Goal: Task Accomplishment & Management: Manage account settings

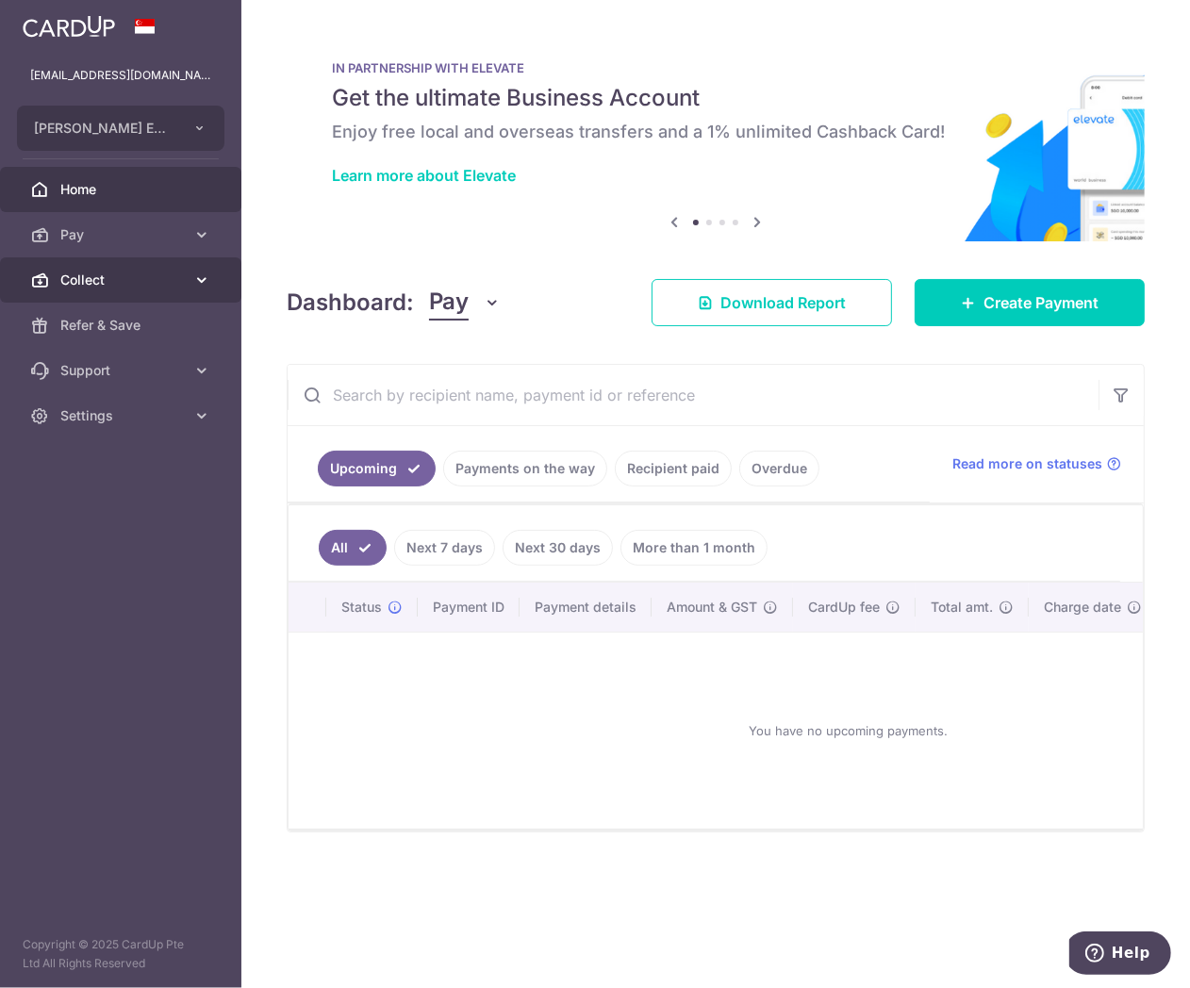
click at [98, 296] on link "Collect" at bounding box center [120, 279] width 241 height 45
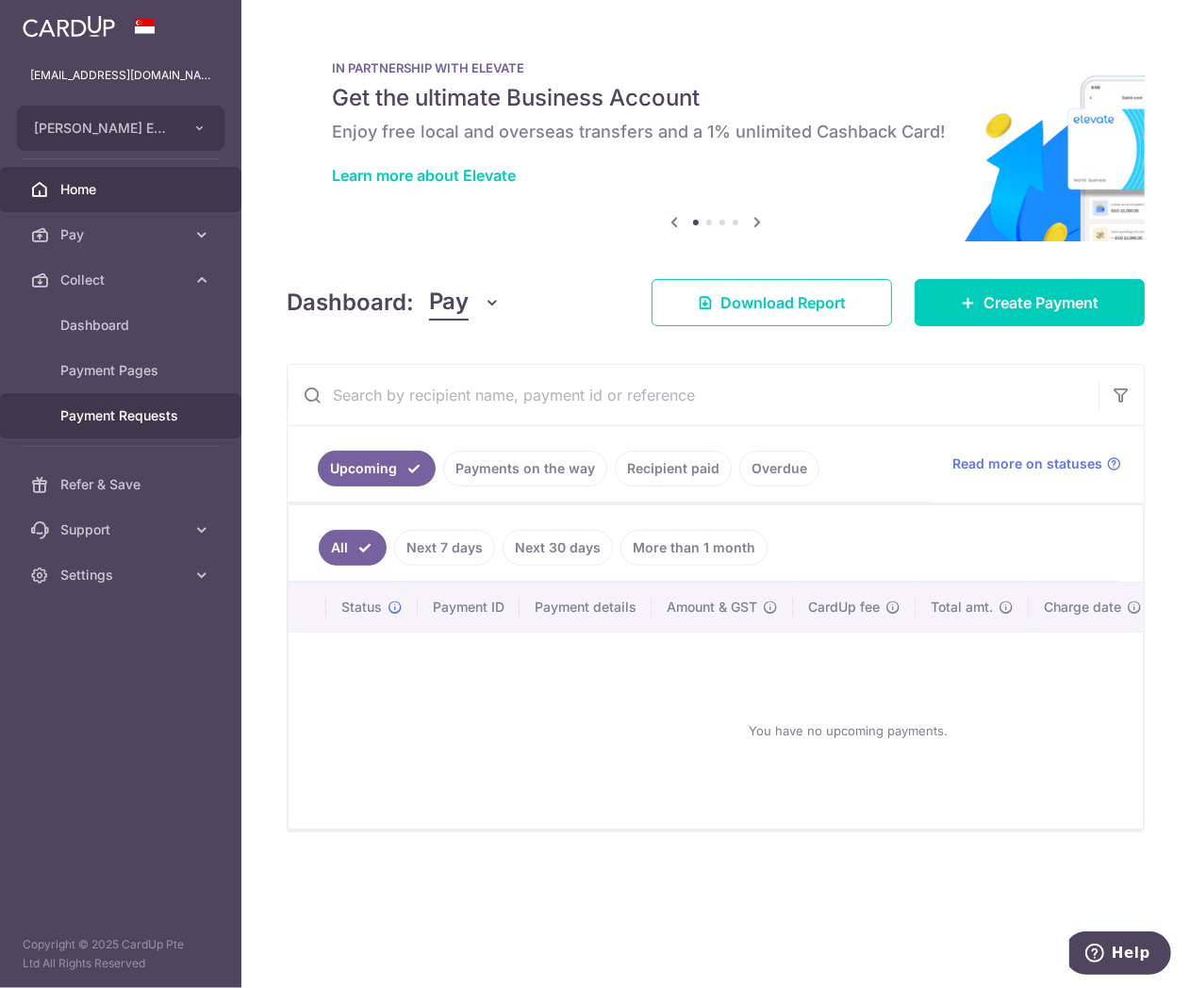
click at [132, 413] on span "Payment Requests" at bounding box center [122, 415] width 124 height 19
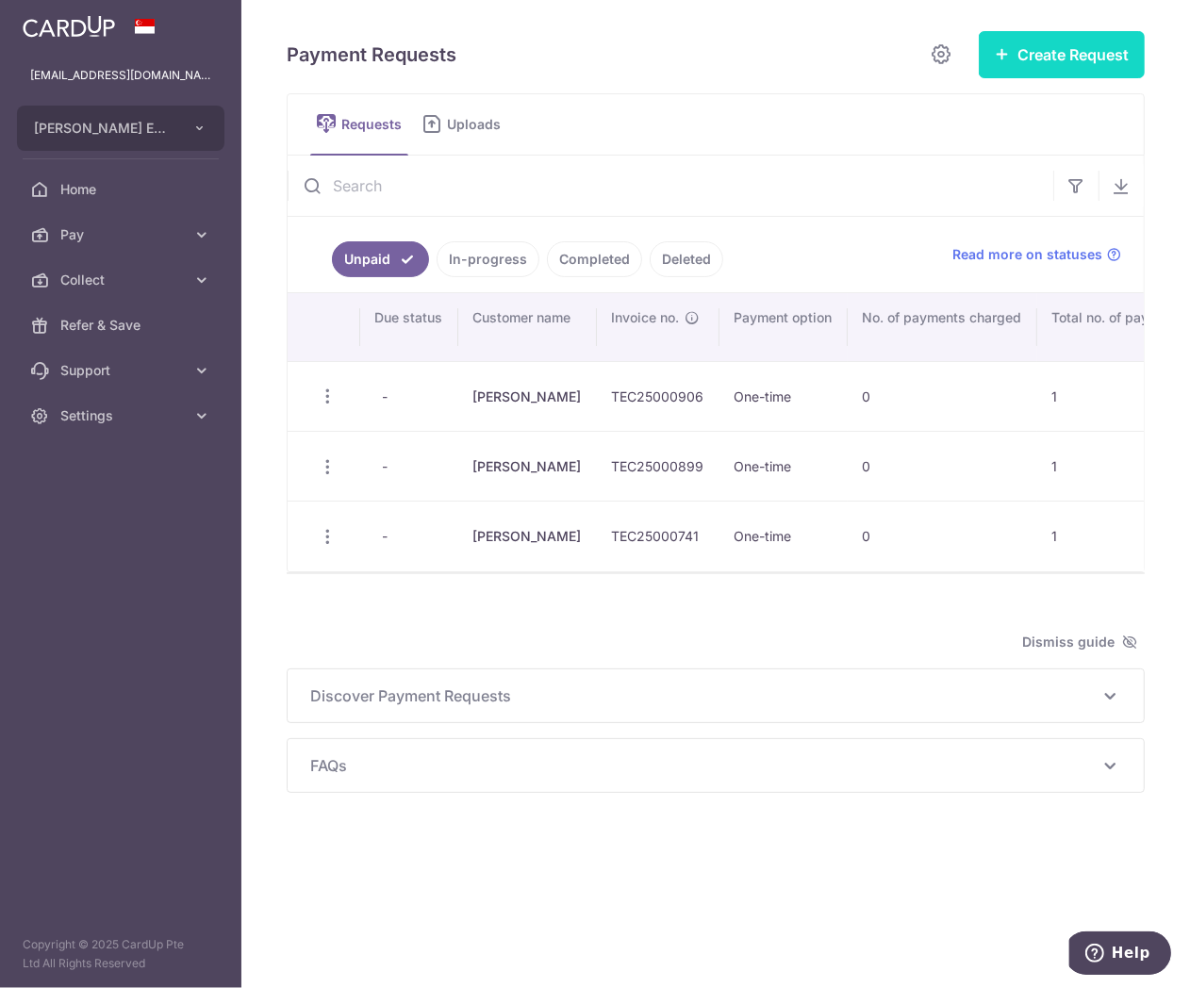
click at [1080, 52] on button "Create Request" at bounding box center [1062, 54] width 166 height 47
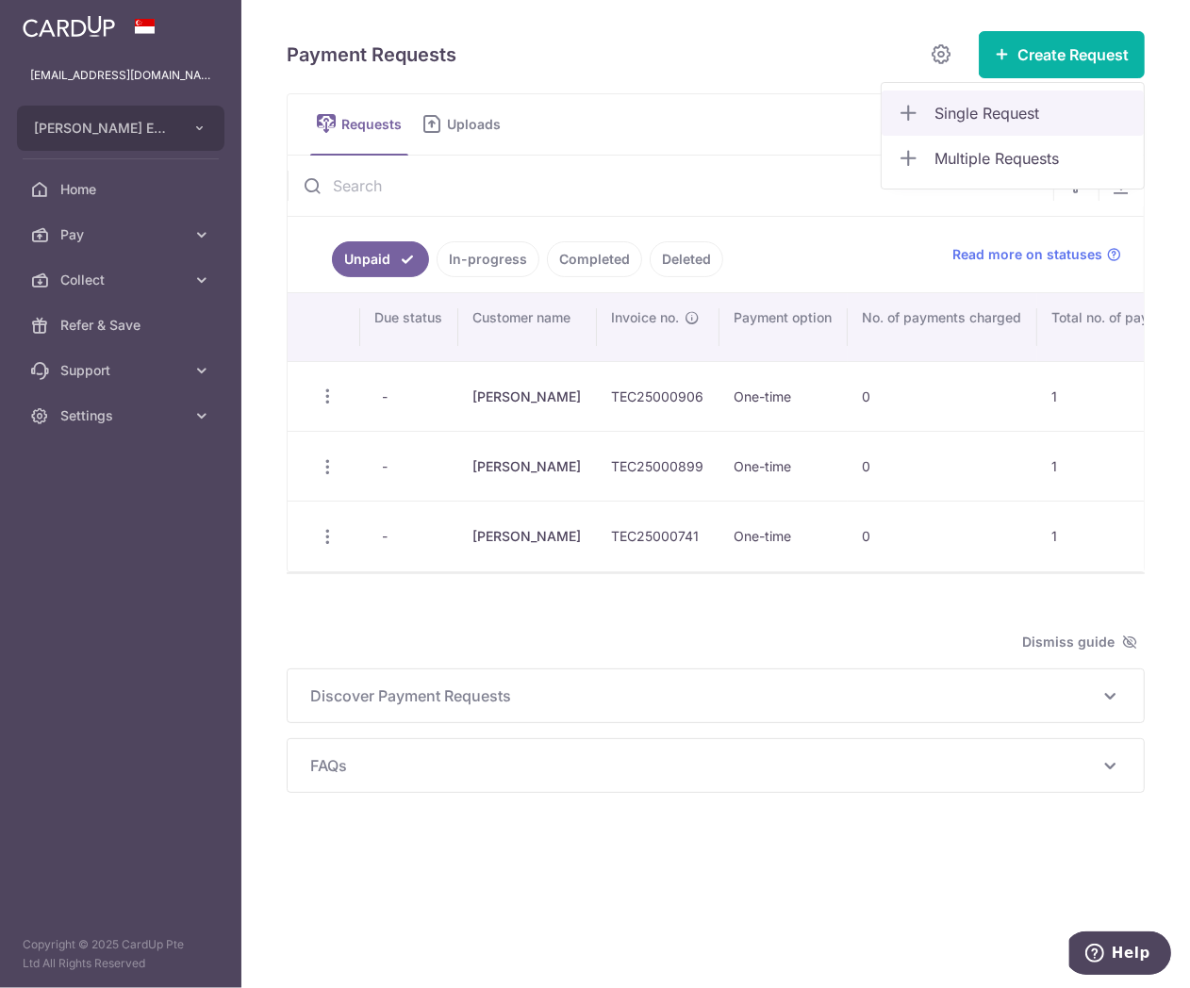
click at [983, 108] on span "Single Request" at bounding box center [1031, 113] width 194 height 23
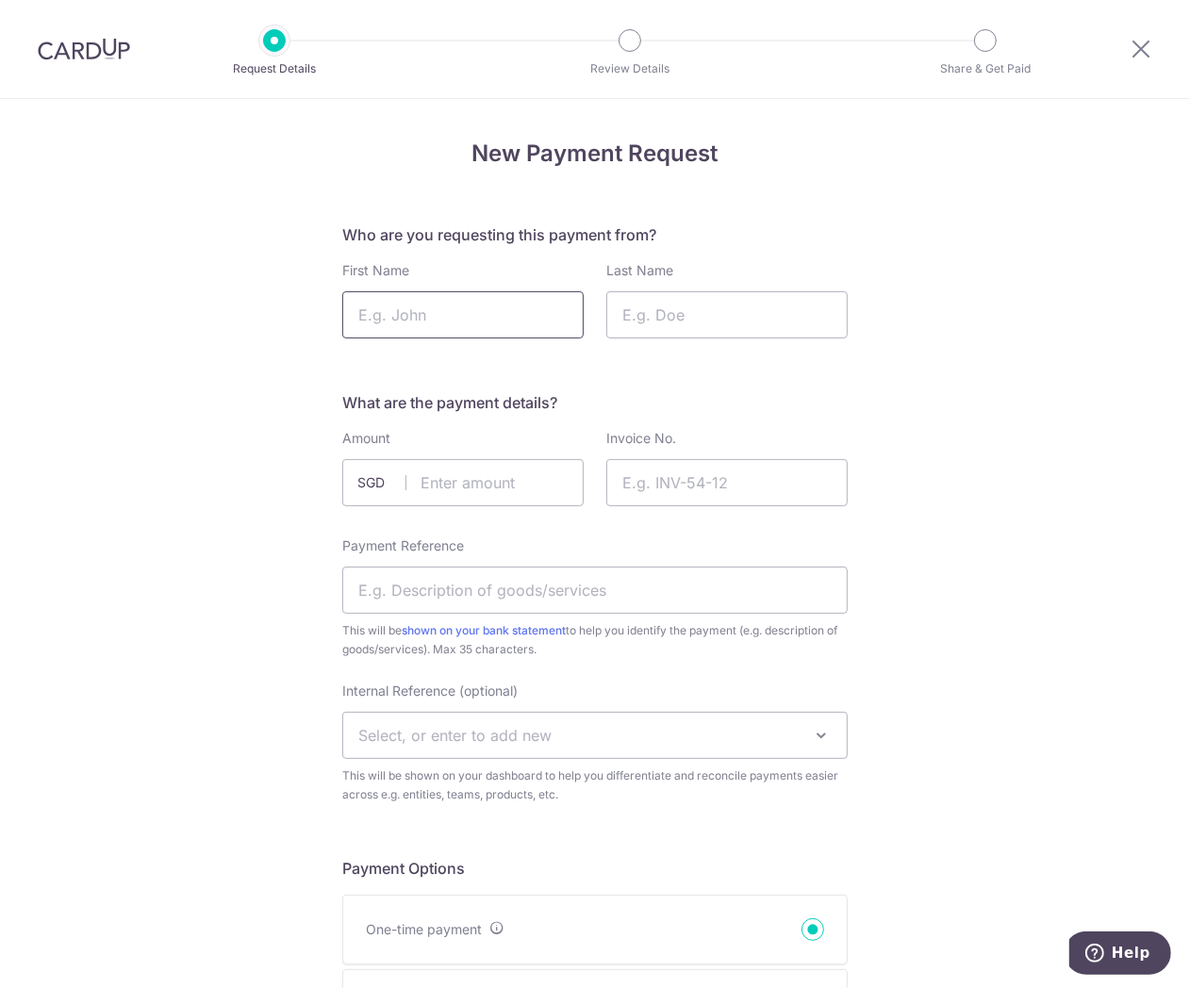
click at [445, 313] on input "First Name" at bounding box center [462, 314] width 241 height 47
type input "Chloe"
type input "Mak"
drag, startPoint x: 473, startPoint y: 472, endPoint x: 510, endPoint y: 492, distance: 41.8
click at [473, 472] on input "text" at bounding box center [462, 482] width 241 height 47
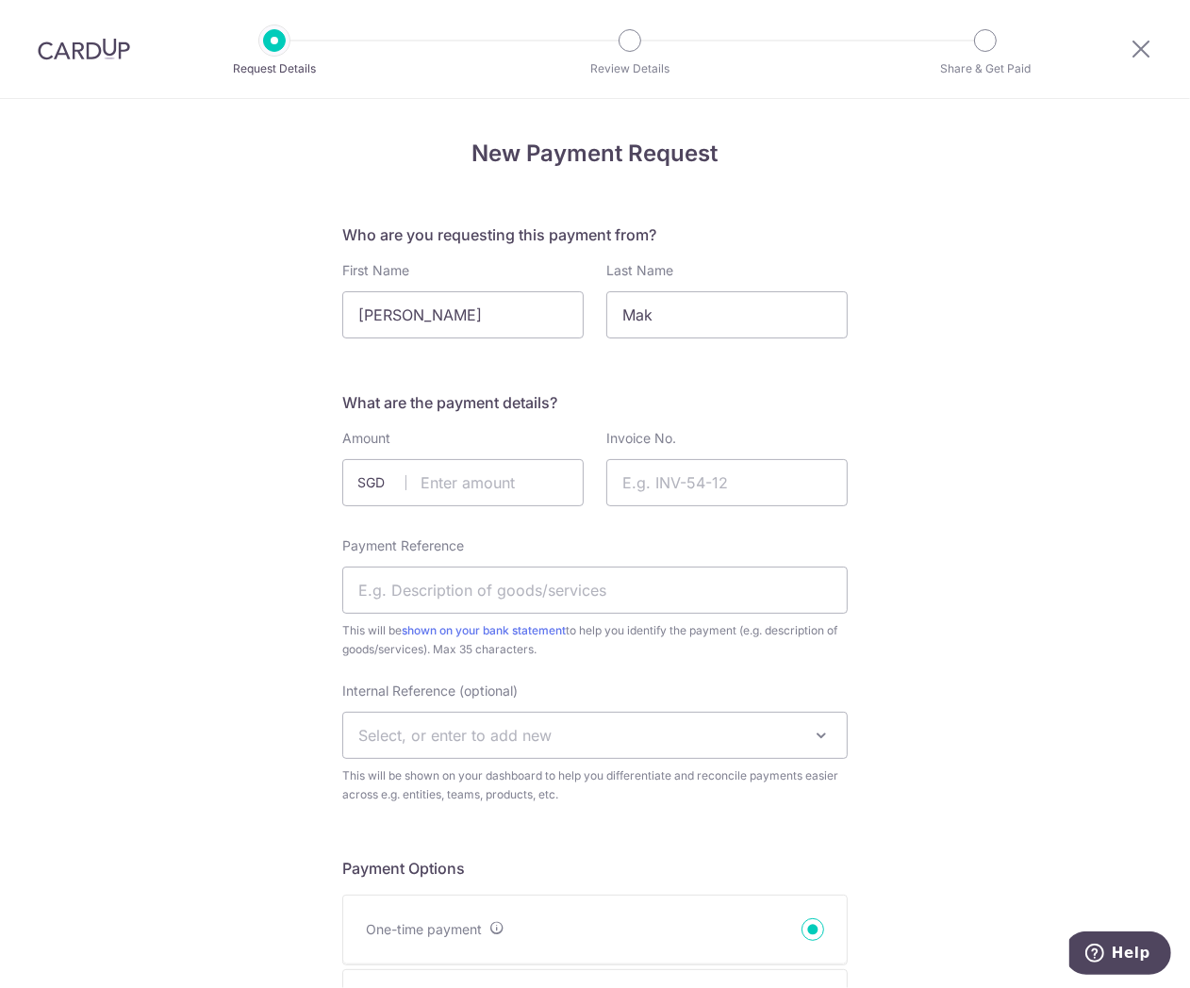
click at [724, 510] on div "Invoice No." at bounding box center [727, 471] width 264 height 85
click at [717, 481] on input "Invoice No." at bounding box center [726, 482] width 241 height 47
paste input "OR-TEC25000914"
type input "OR-TEC25000914"
click at [454, 486] on input "text" at bounding box center [462, 482] width 241 height 47
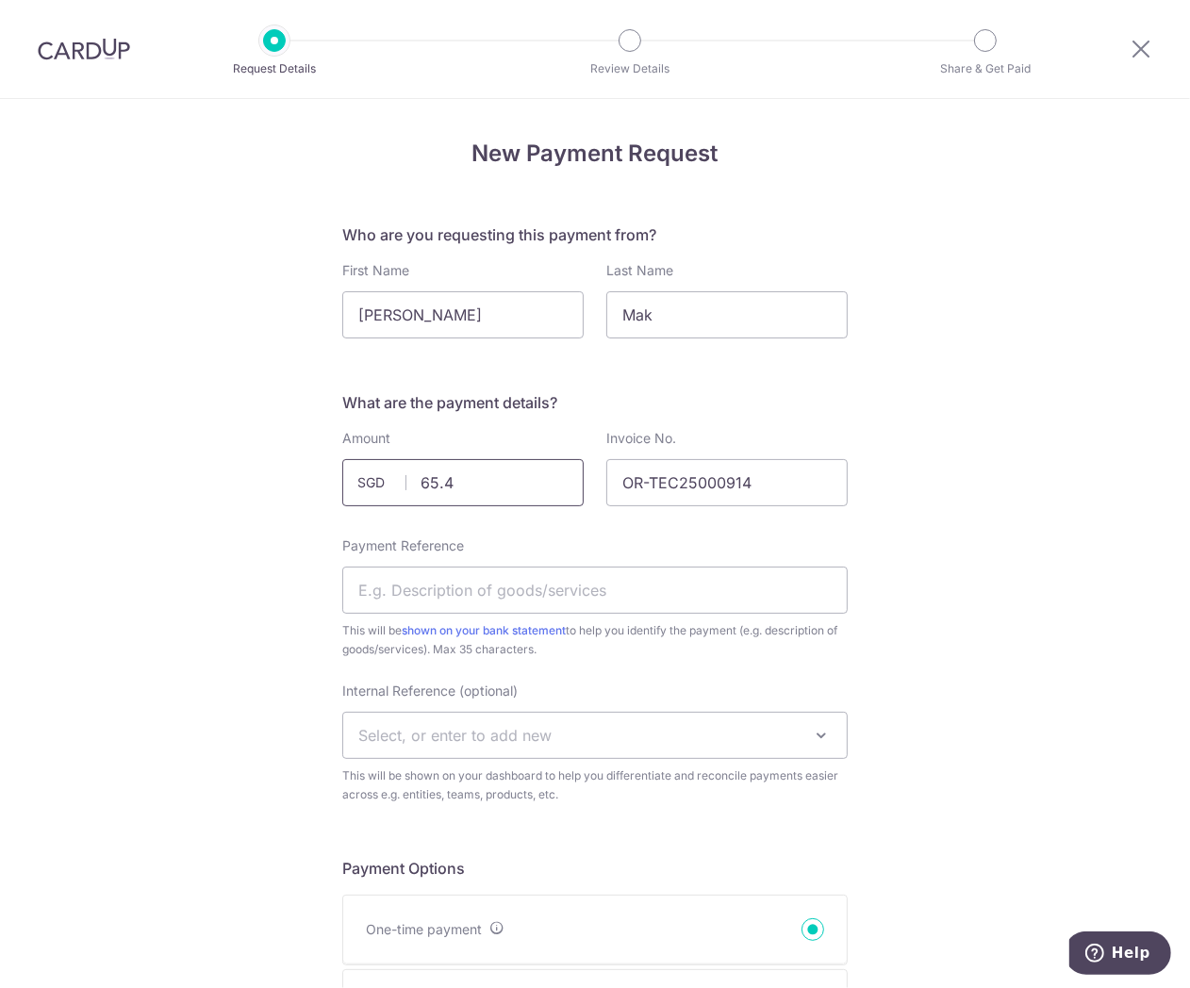
type input "65.40"
click at [624, 600] on input "Payment Reference" at bounding box center [594, 590] width 505 height 47
type input "s"
type input "Consultation"
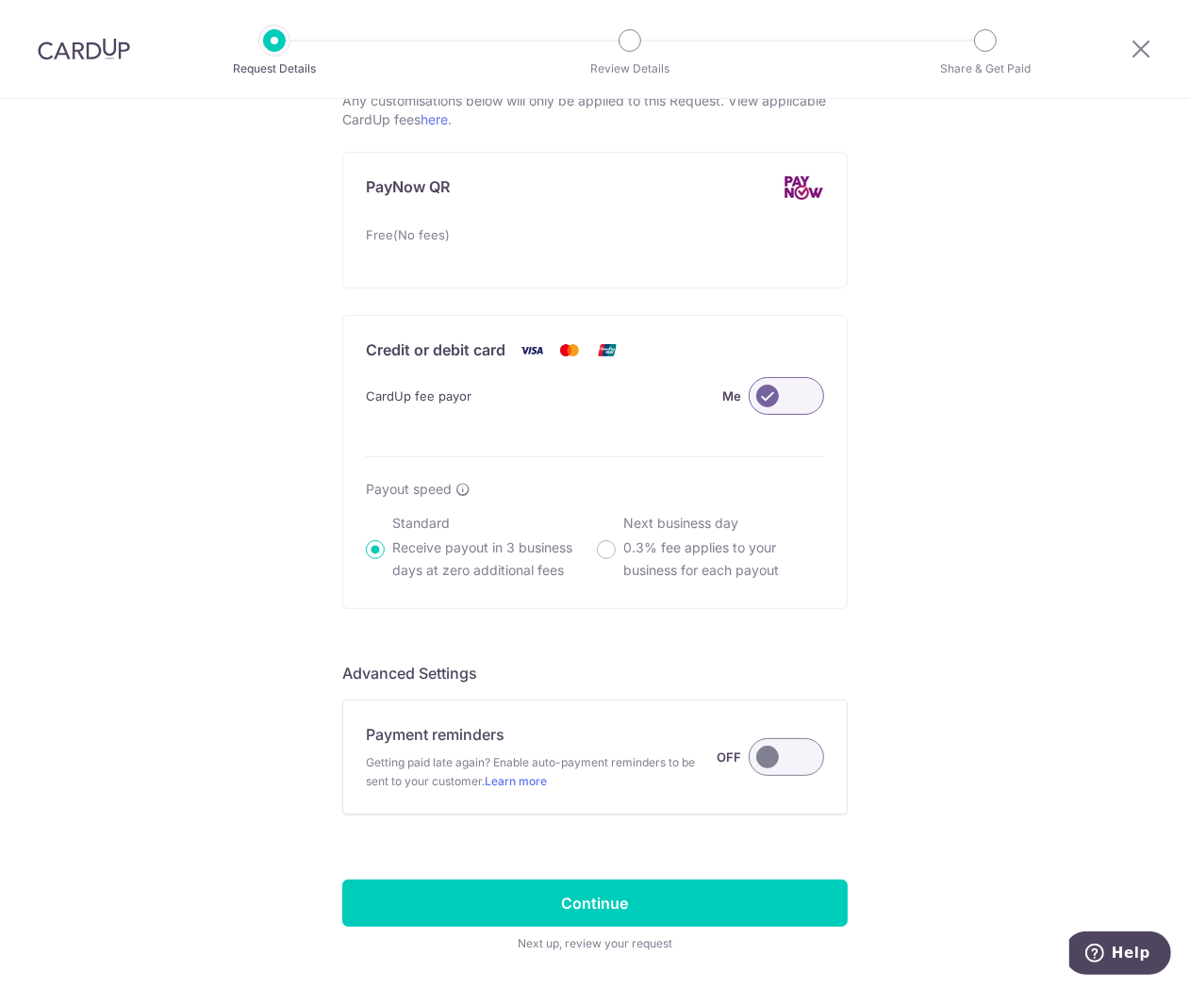
scroll to position [1142, 0]
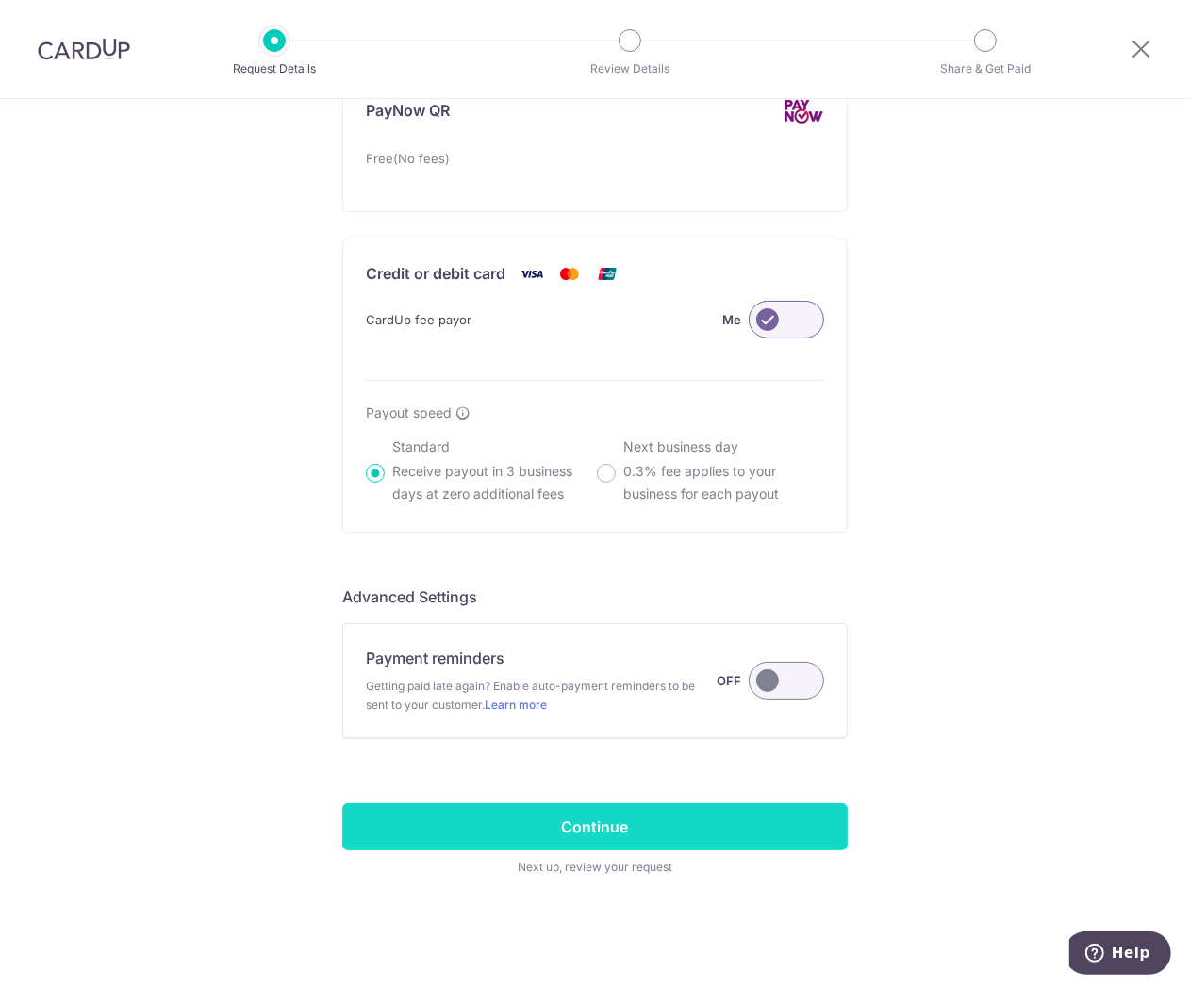
click at [652, 833] on input "Continue" at bounding box center [594, 826] width 505 height 47
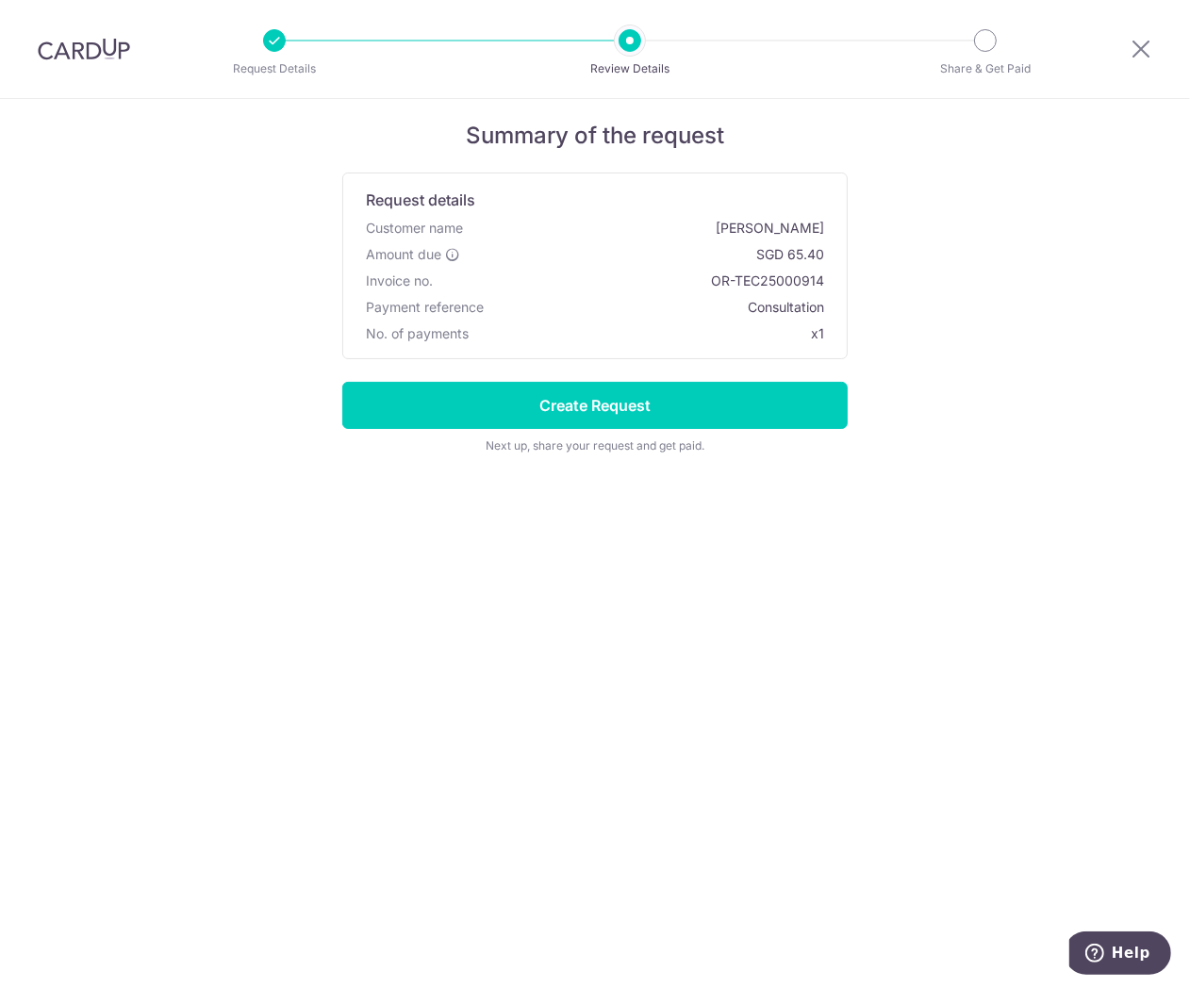
click at [708, 400] on input "Create Request" at bounding box center [594, 405] width 505 height 47
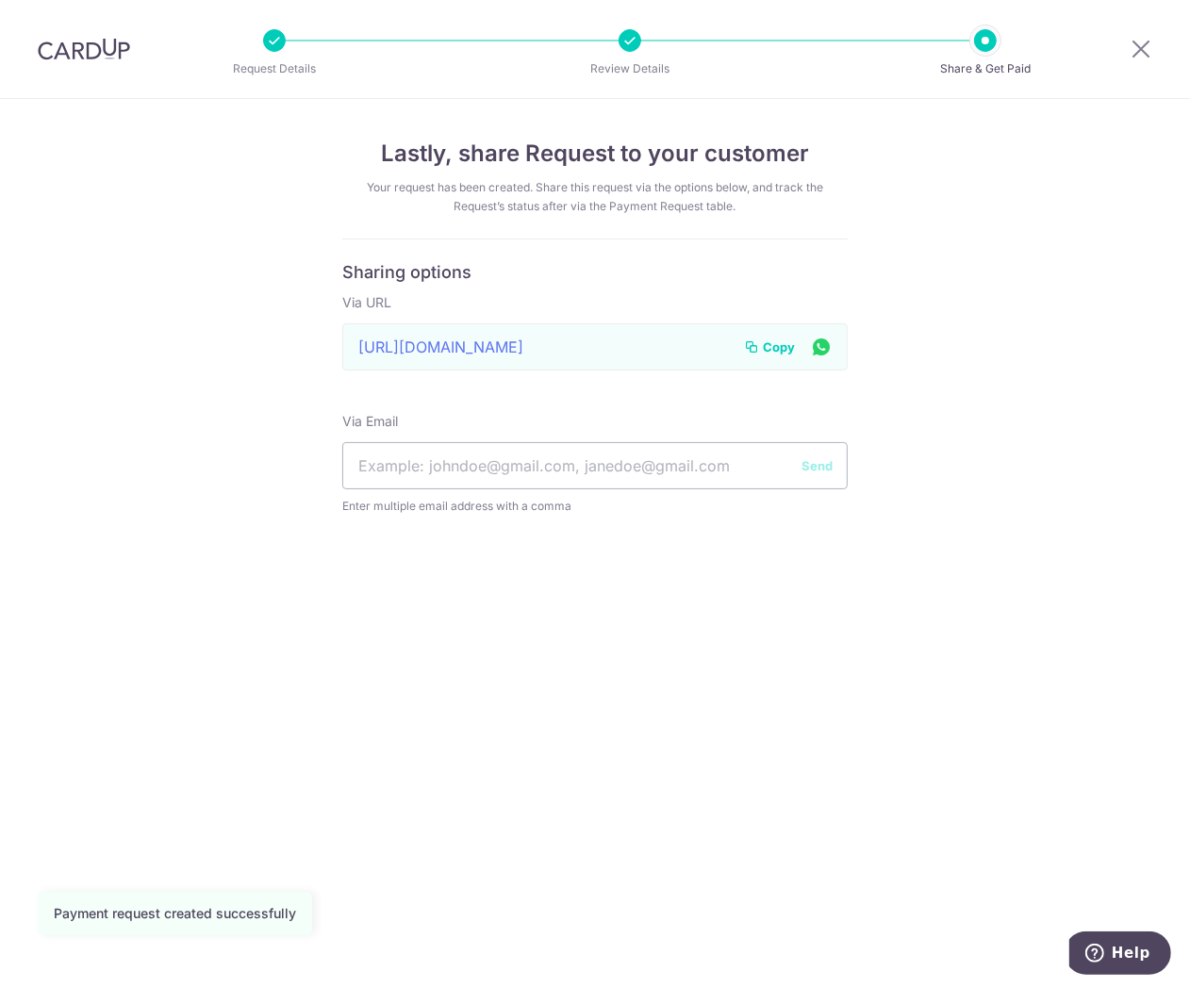
click at [768, 346] on span "Copy" at bounding box center [779, 346] width 32 height 19
click at [1138, 41] on icon at bounding box center [1140, 49] width 23 height 24
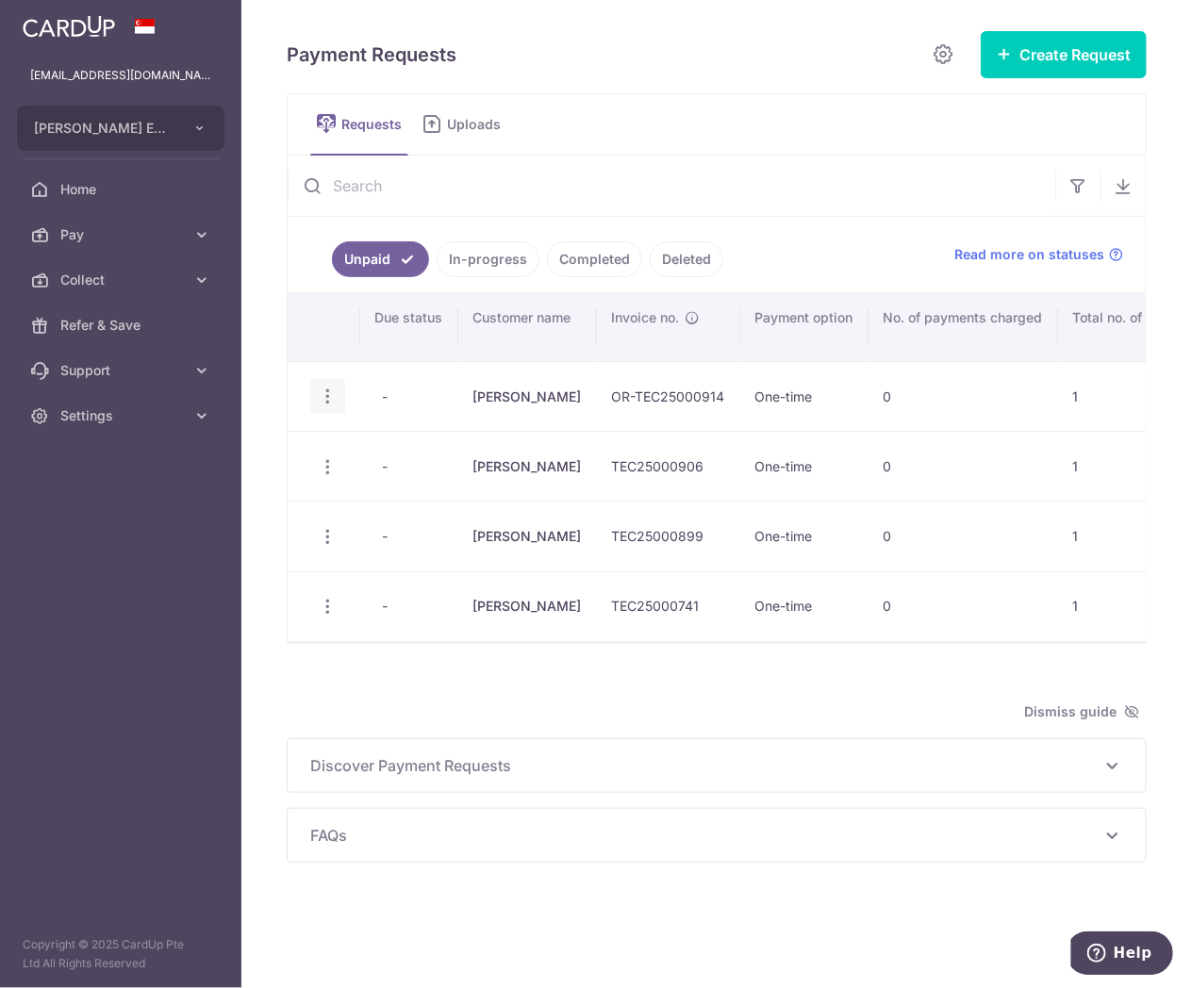
click at [328, 391] on icon "button" at bounding box center [328, 397] width 20 height 20
drag, startPoint x: 394, startPoint y: 532, endPoint x: 455, endPoint y: 490, distance: 74.0
click at [455, 490] on ul "Update Request Delete Request Share Request" at bounding box center [404, 494] width 189 height 153
click at [316, 397] on div "Update Request Delete Request Share Request" at bounding box center [327, 396] width 35 height 35
click at [325, 400] on icon "button" at bounding box center [328, 397] width 20 height 20
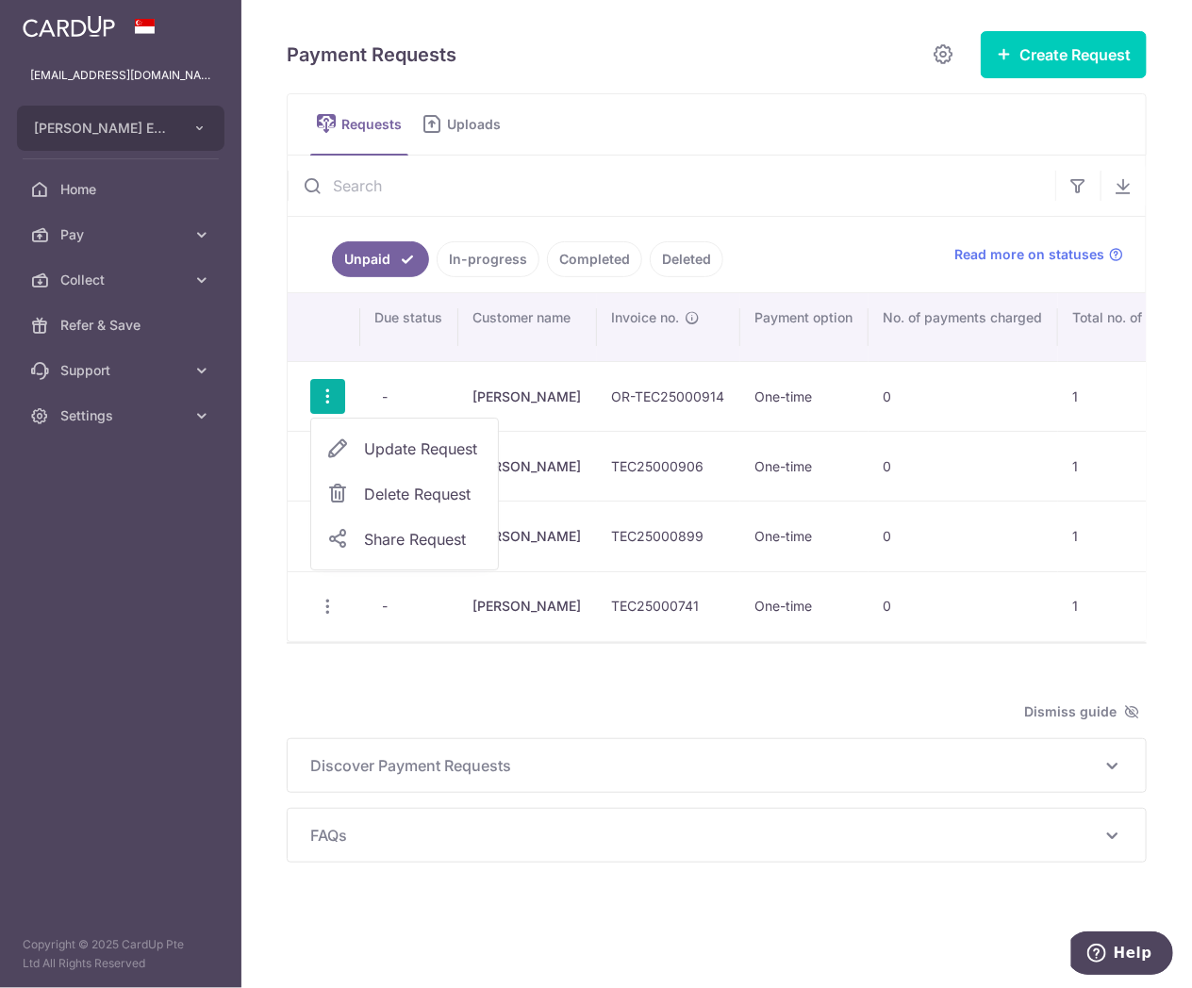
click at [407, 481] on link "Delete Request" at bounding box center [404, 493] width 187 height 45
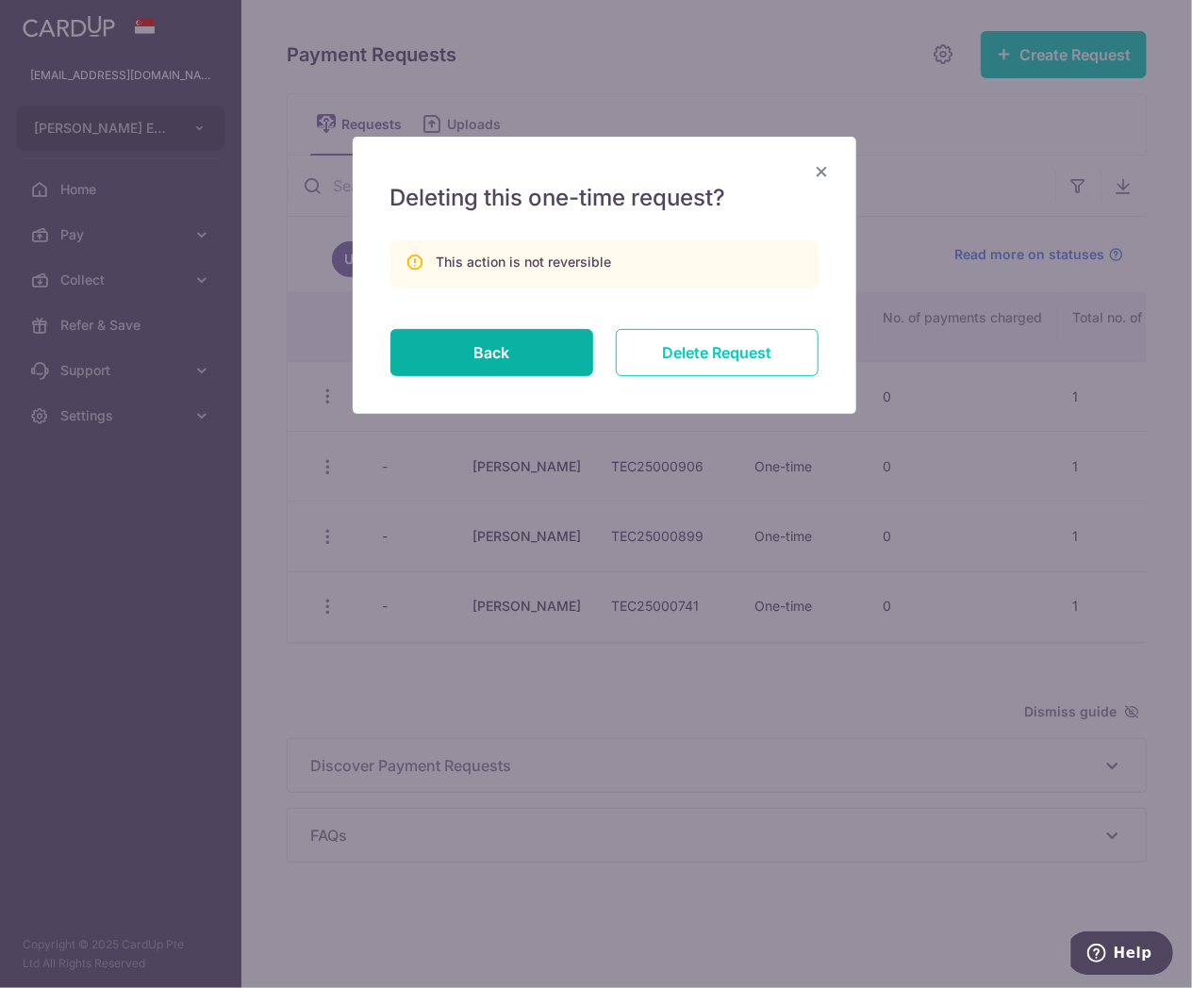
click at [512, 347] on button "Back" at bounding box center [491, 352] width 203 height 47
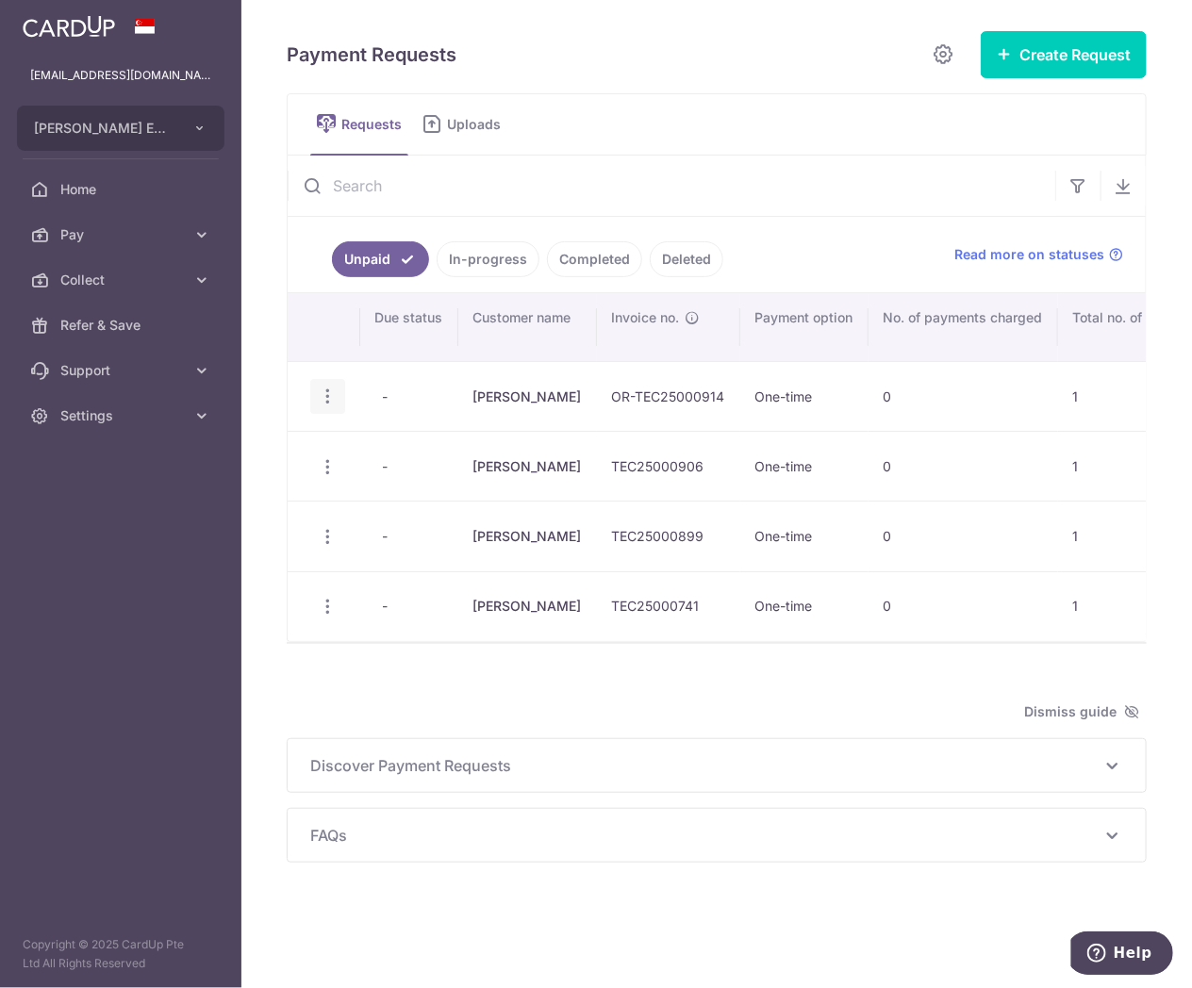
click at [321, 388] on icon "button" at bounding box center [328, 397] width 20 height 20
click at [390, 487] on span "Delete Request" at bounding box center [423, 494] width 119 height 23
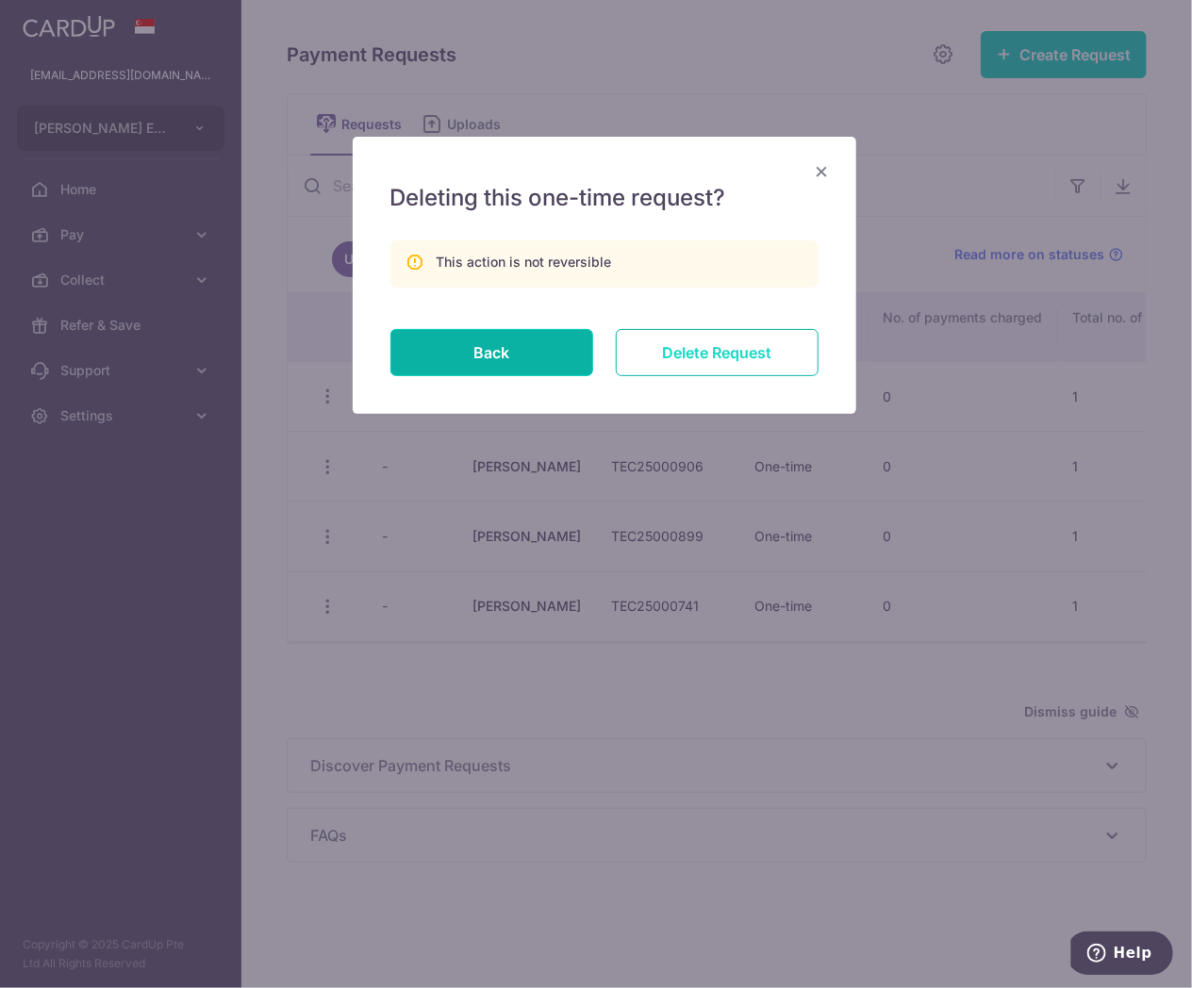
click at [759, 351] on input "Delete Request" at bounding box center [717, 352] width 203 height 47
